Goal: Navigation & Orientation: Find specific page/section

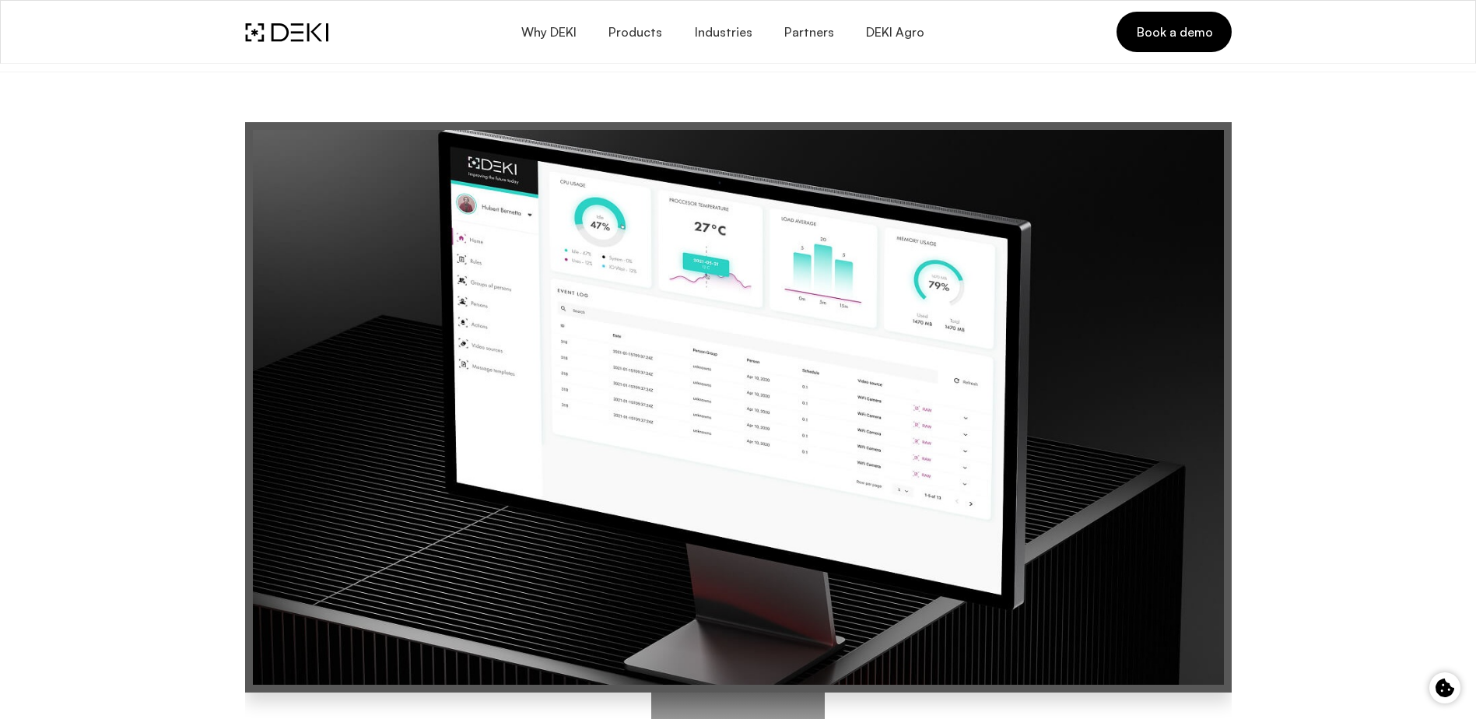
scroll to position [259, 0]
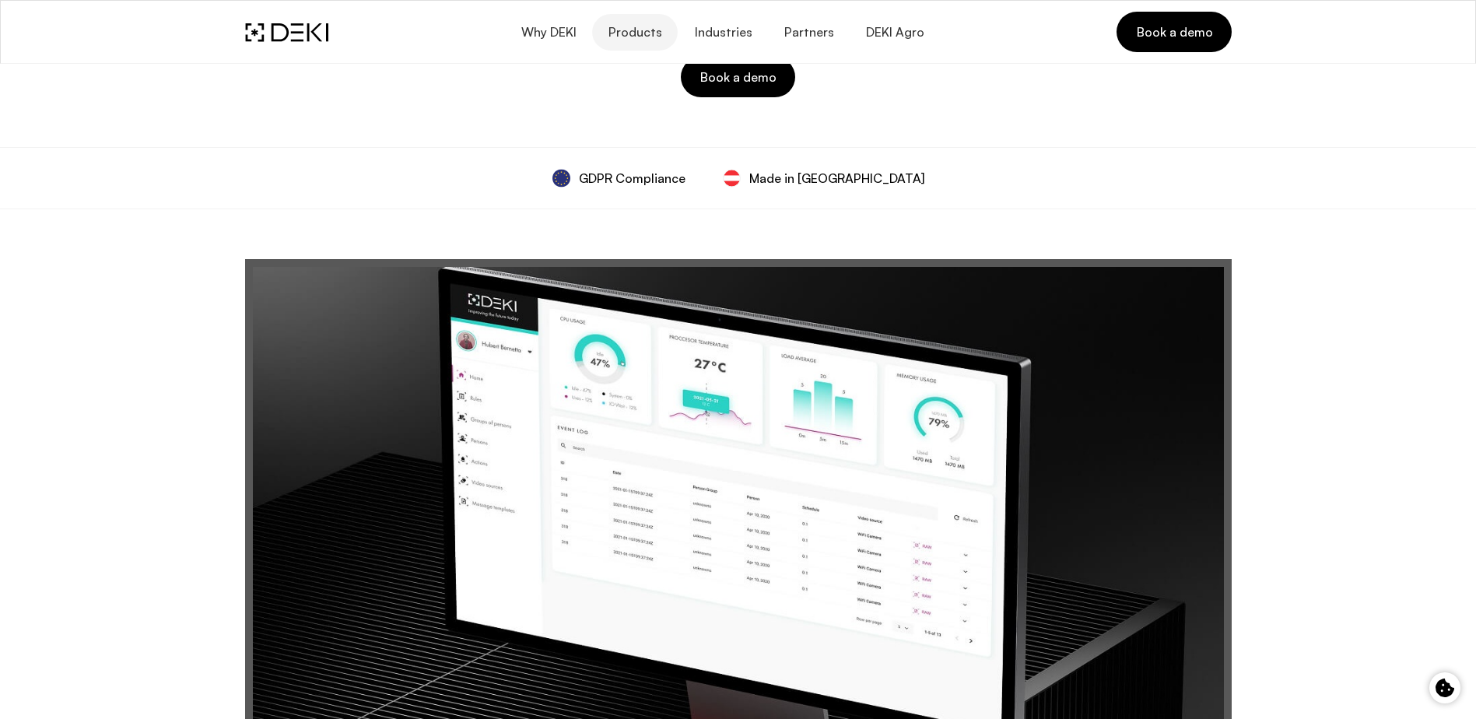
click at [645, 40] on button "Products" at bounding box center [635, 32] width 86 height 37
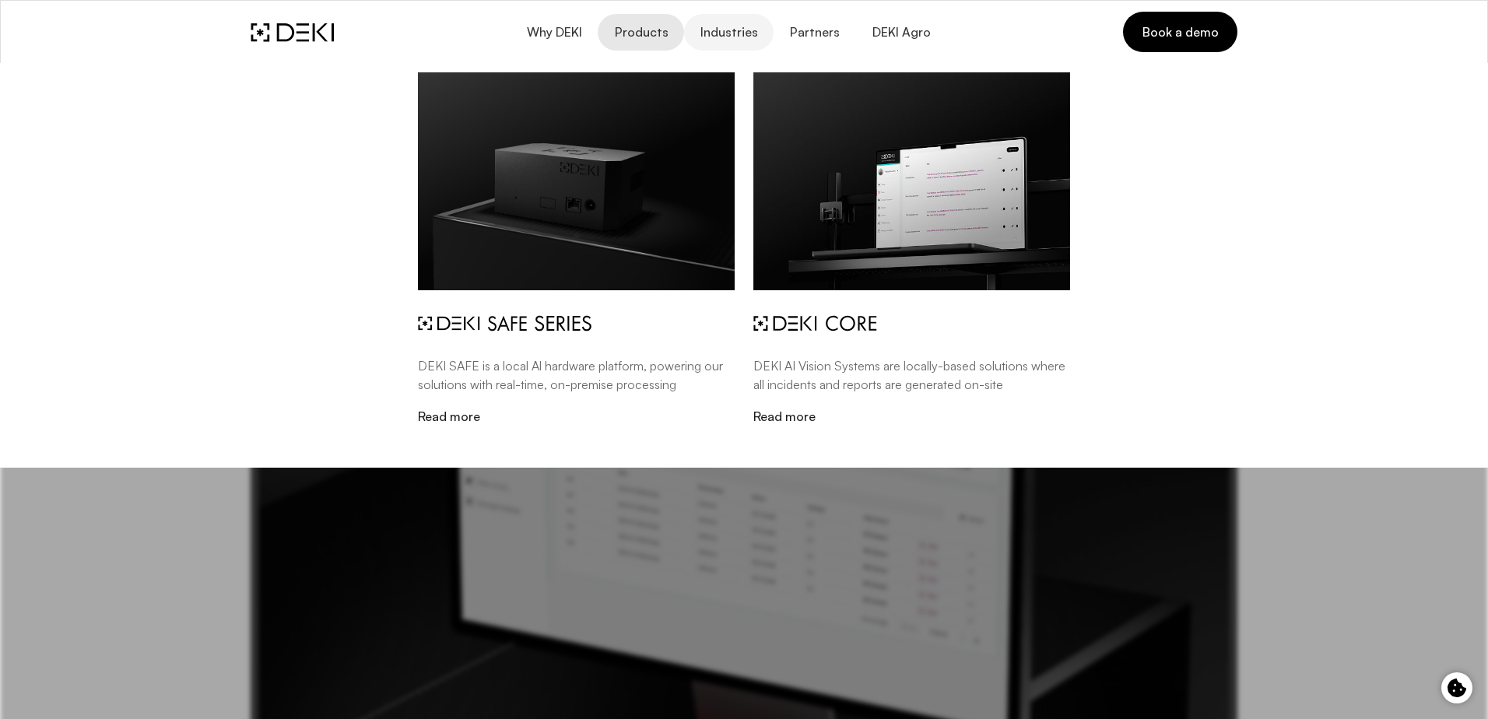
click at [725, 33] on span "Industries" at bounding box center [728, 32] width 58 height 15
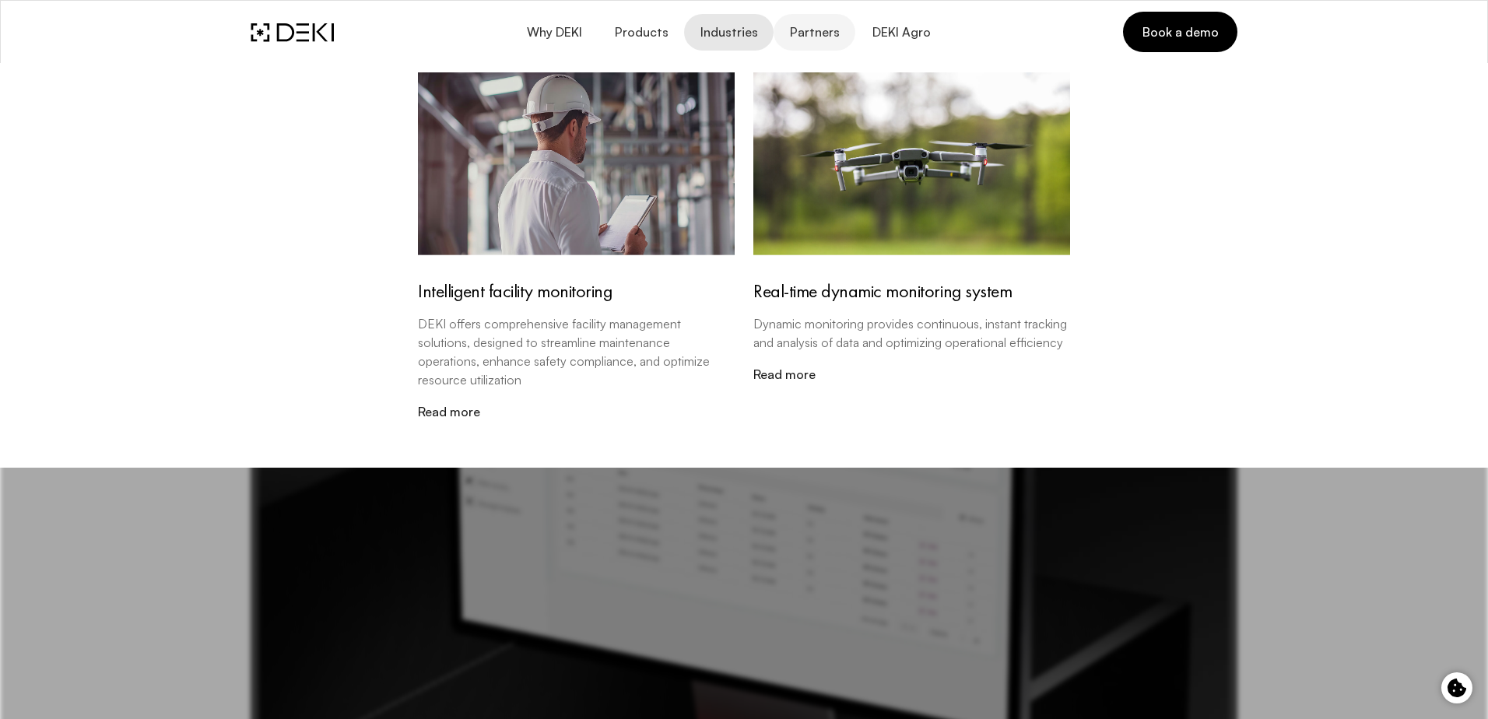
click at [808, 37] on span "Partners" at bounding box center [814, 32] width 51 height 15
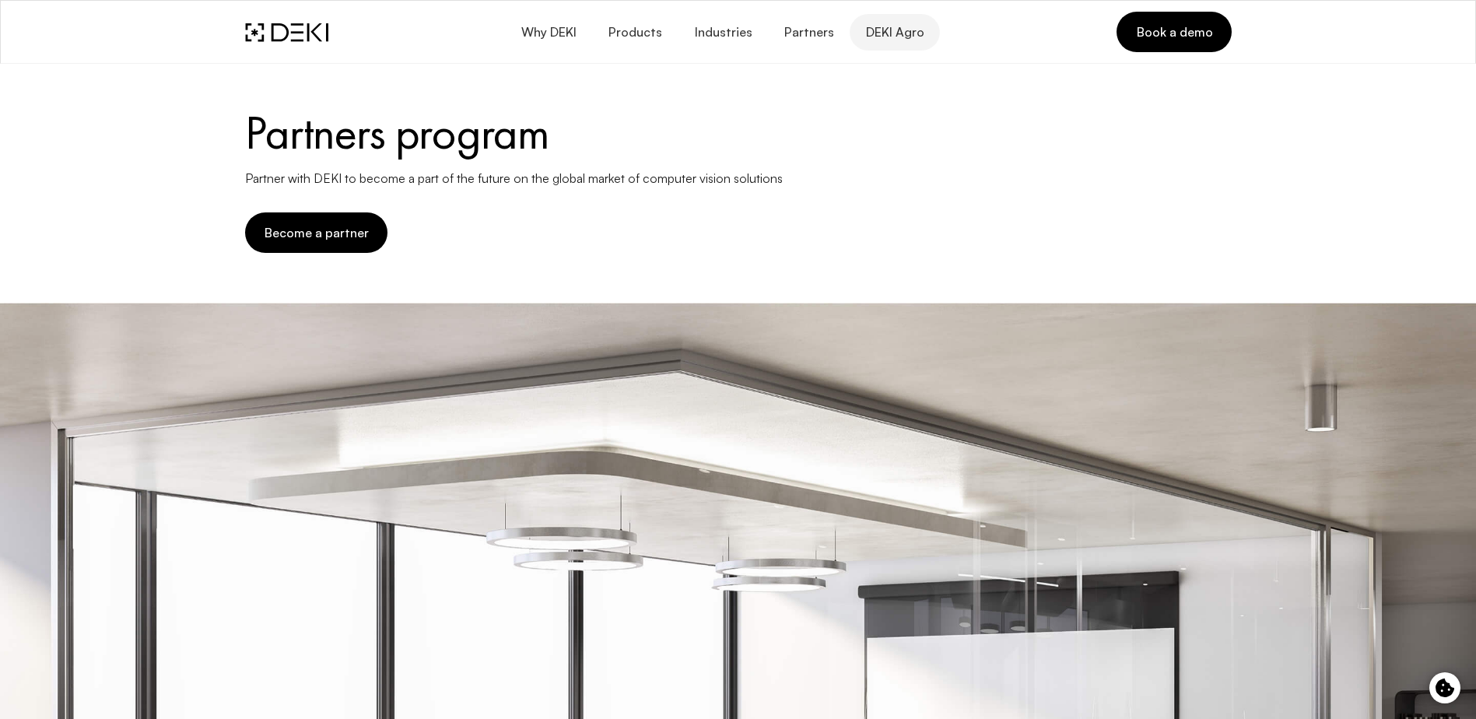
click at [893, 37] on span "DEKI Agro" at bounding box center [894, 32] width 59 height 15
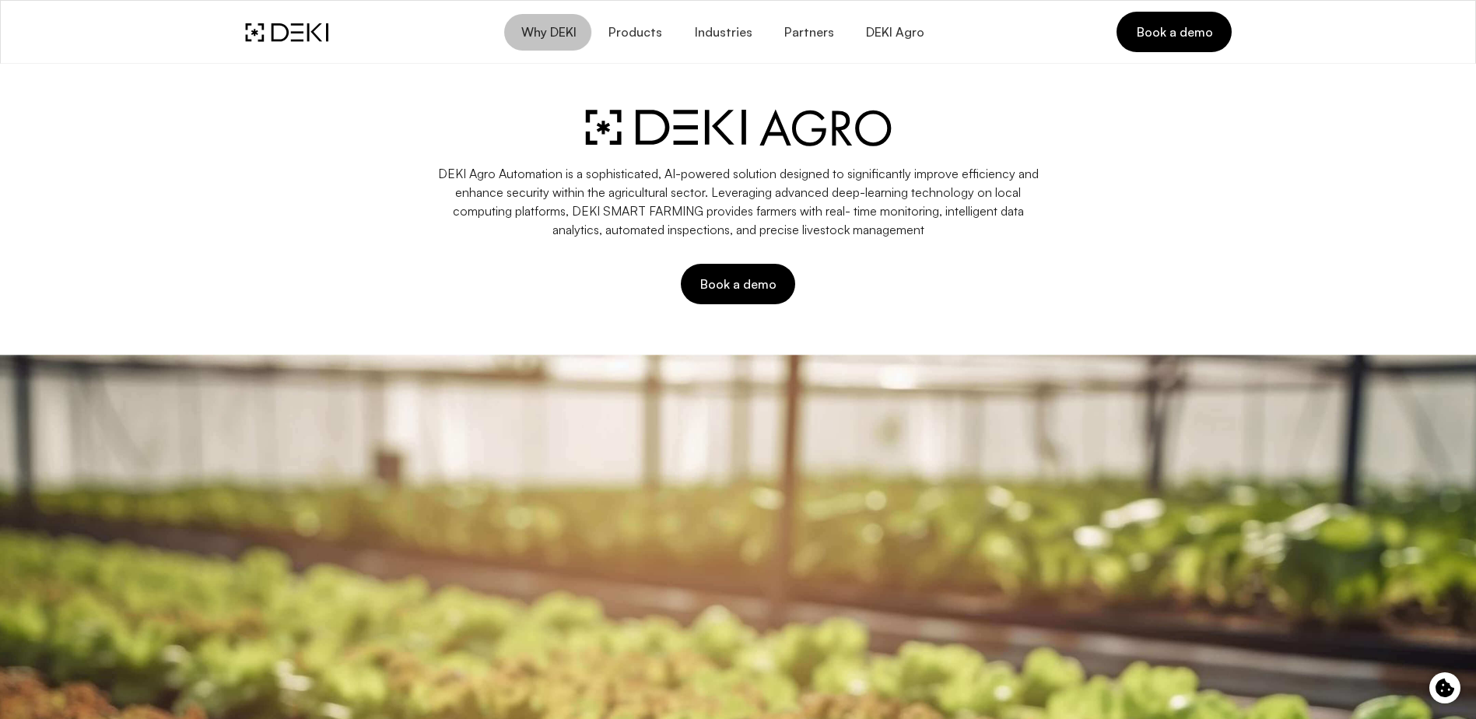
click at [554, 39] on span "Why DEKI" at bounding box center [548, 32] width 56 height 15
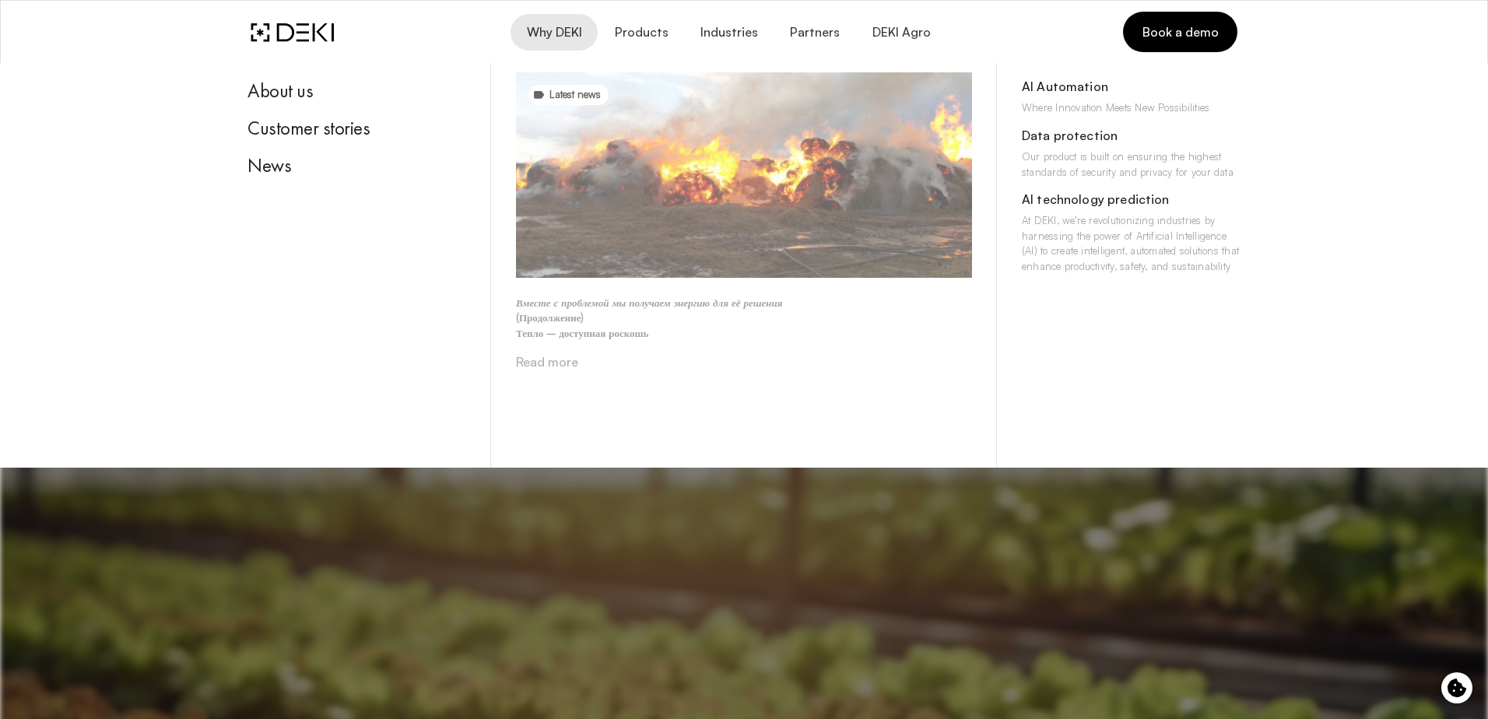
click at [559, 360] on link "Read more" at bounding box center [547, 362] width 62 height 16
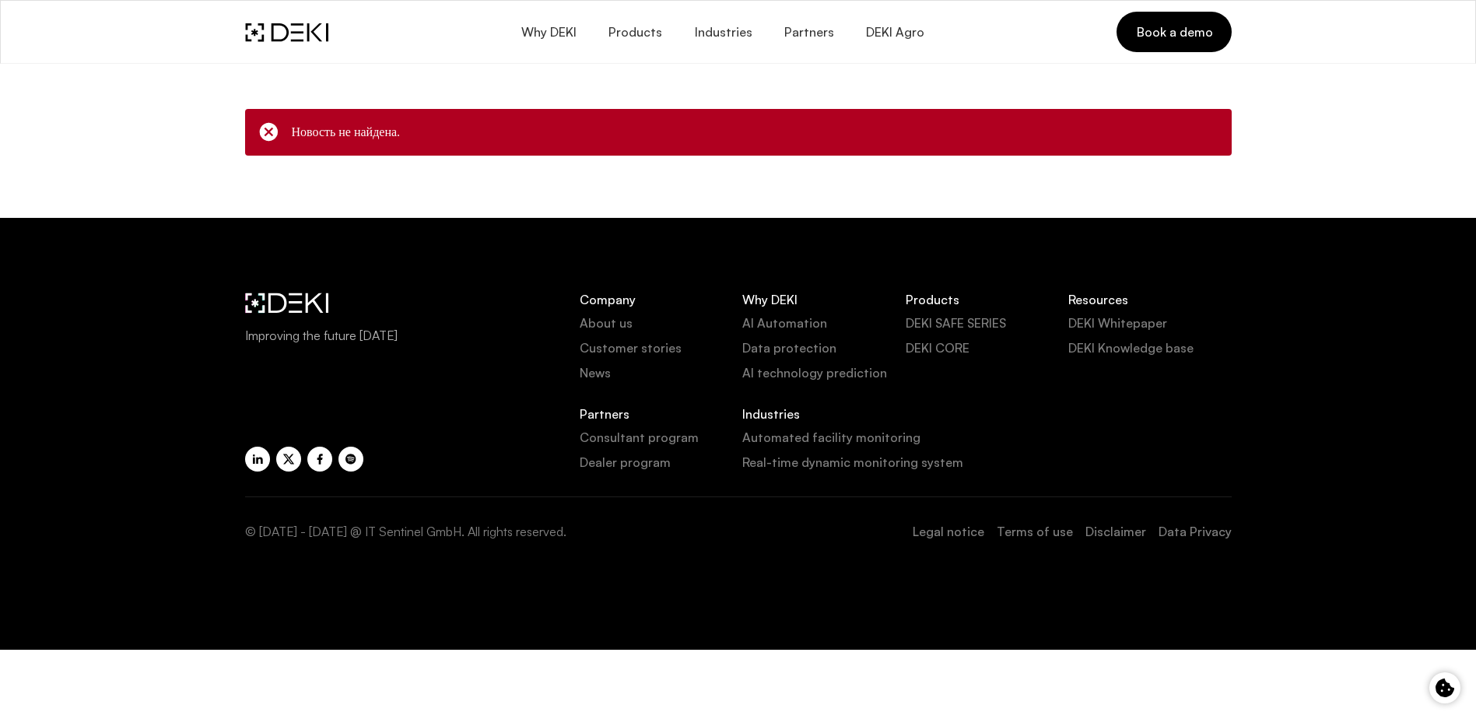
click at [259, 129] on icon at bounding box center [269, 132] width 22 height 22
click at [263, 131] on icon at bounding box center [269, 132] width 22 height 22
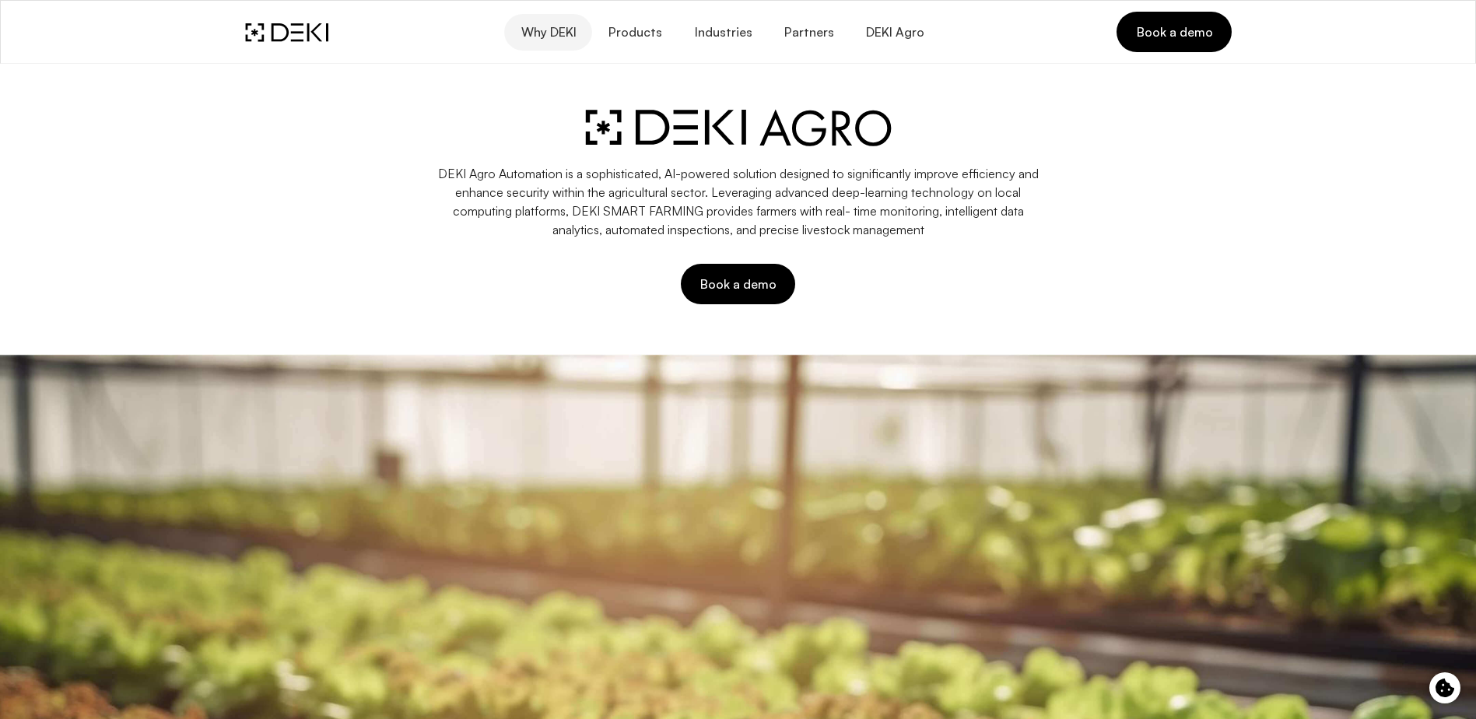
click at [572, 37] on span "Why DEKI" at bounding box center [548, 32] width 56 height 15
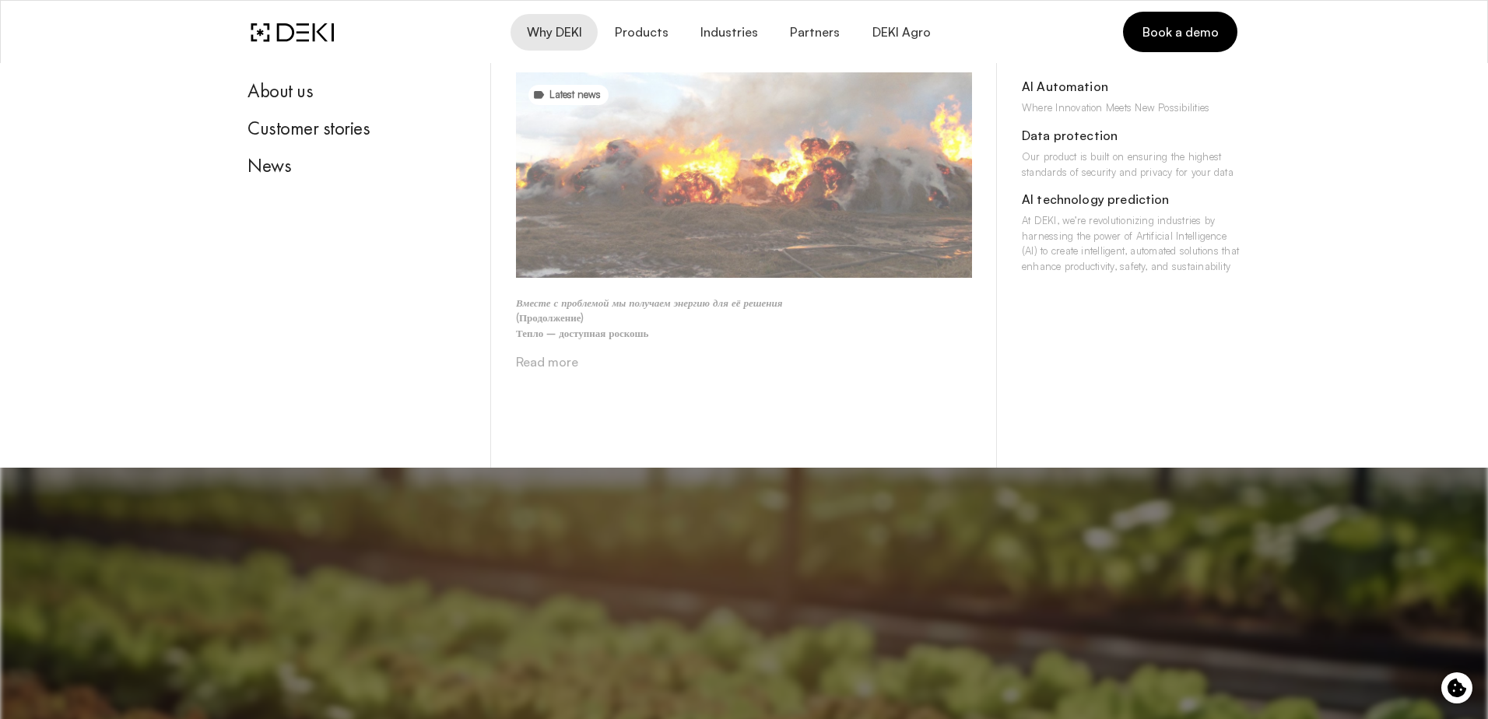
click at [609, 133] on img at bounding box center [744, 174] width 456 height 205
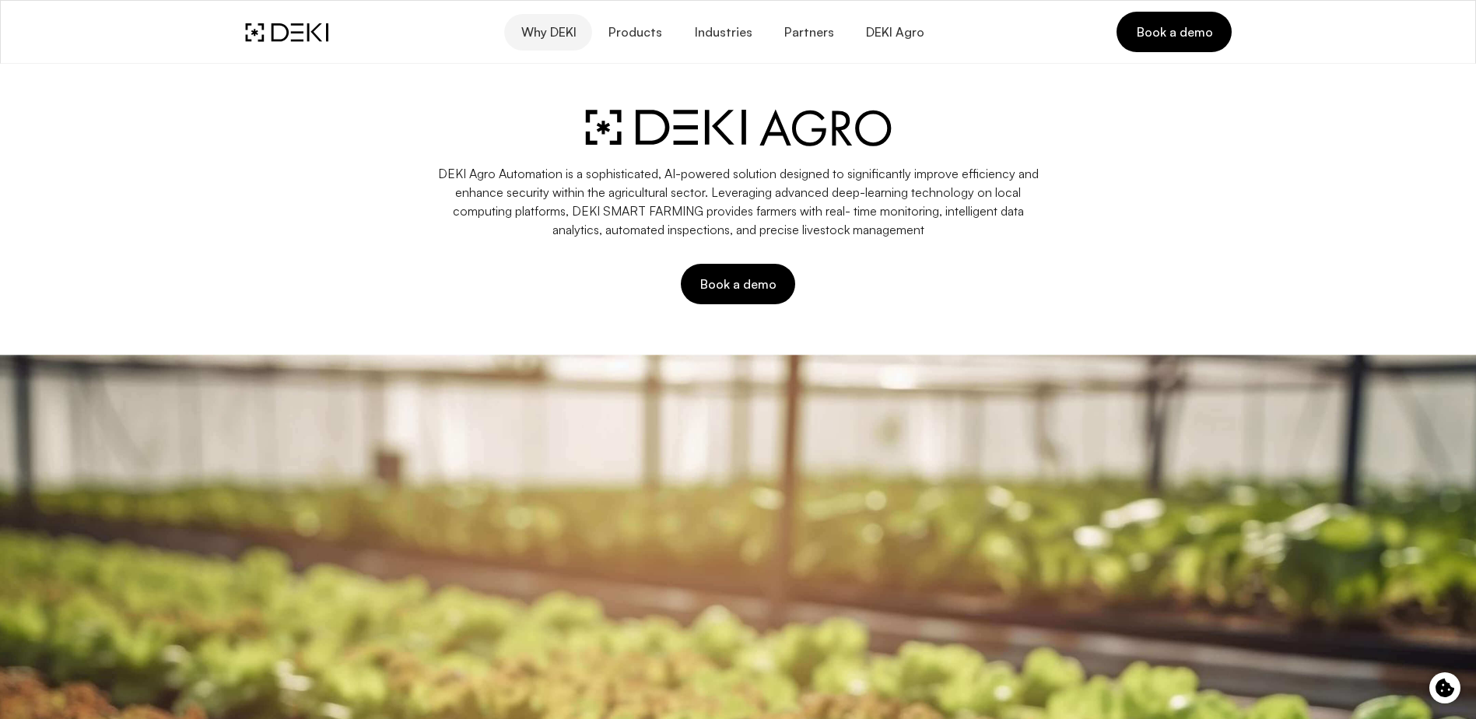
click at [556, 39] on span "Why DEKI" at bounding box center [548, 32] width 56 height 15
